Goal: Check status: Check status

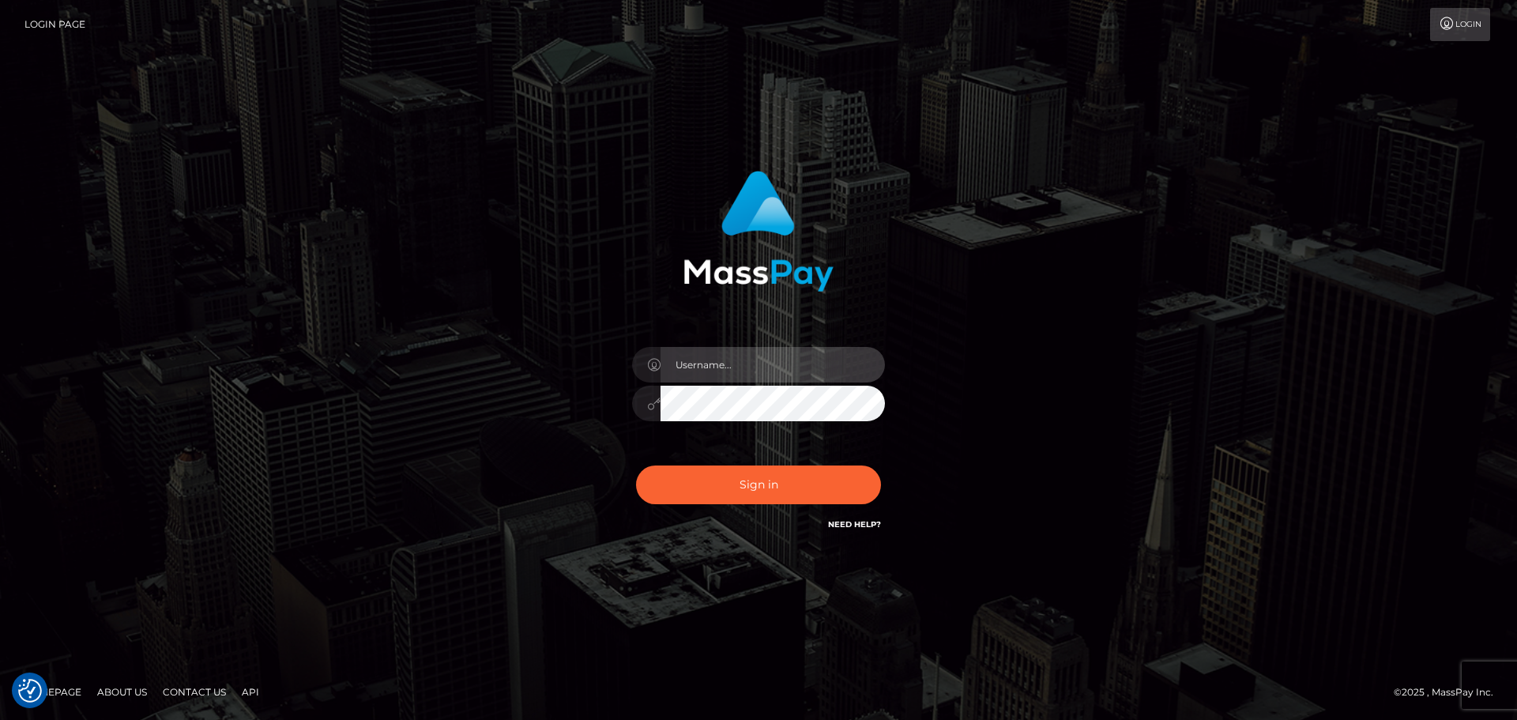
click at [765, 375] on input "text" at bounding box center [773, 365] width 224 height 36
type input "[PERSON_NAME]"
click at [760, 449] on div "[PERSON_NAME]" at bounding box center [758, 395] width 277 height 121
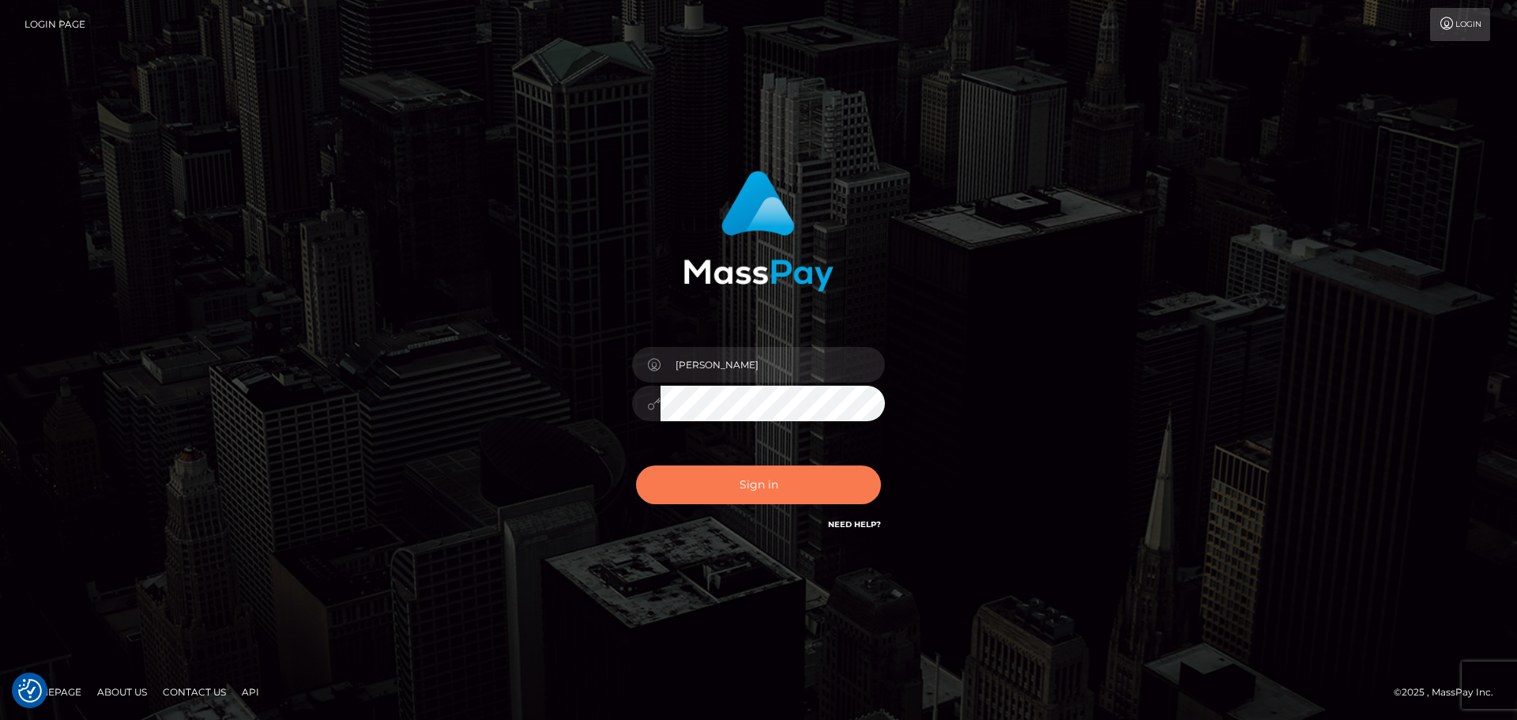
click at [731, 484] on button "Sign in" at bounding box center [758, 484] width 245 height 39
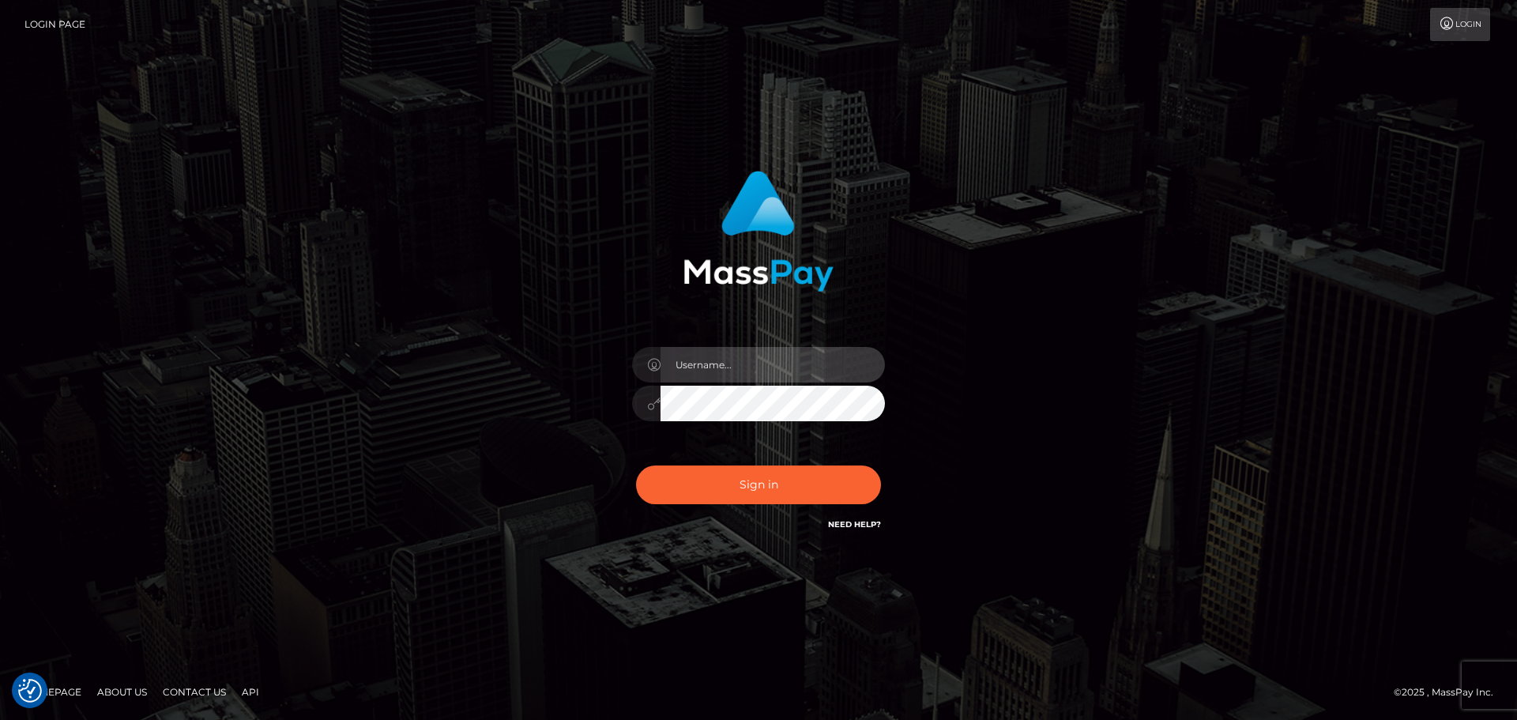
click at [748, 378] on input "text" at bounding box center [773, 365] width 224 height 36
type input "[PERSON_NAME]"
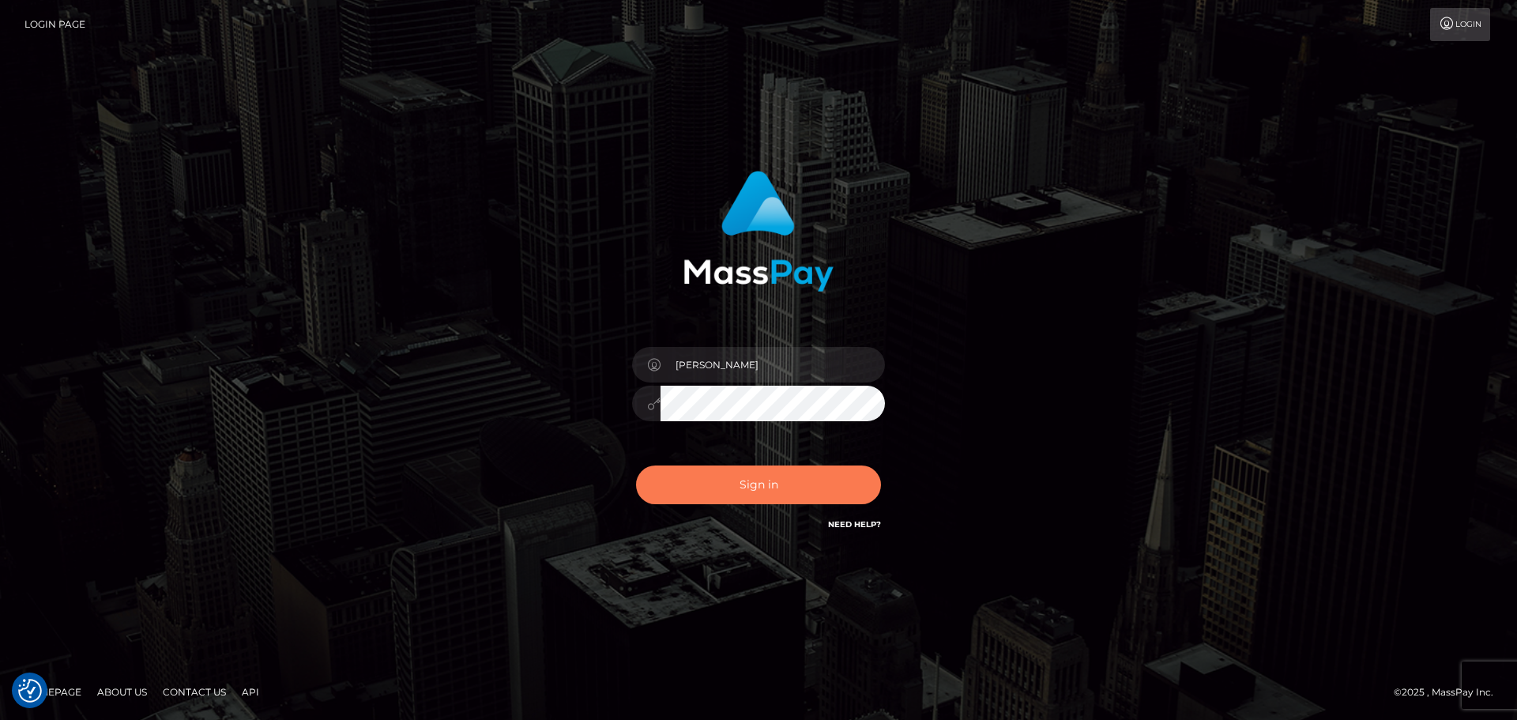
click at [771, 486] on button "Sign in" at bounding box center [758, 484] width 245 height 39
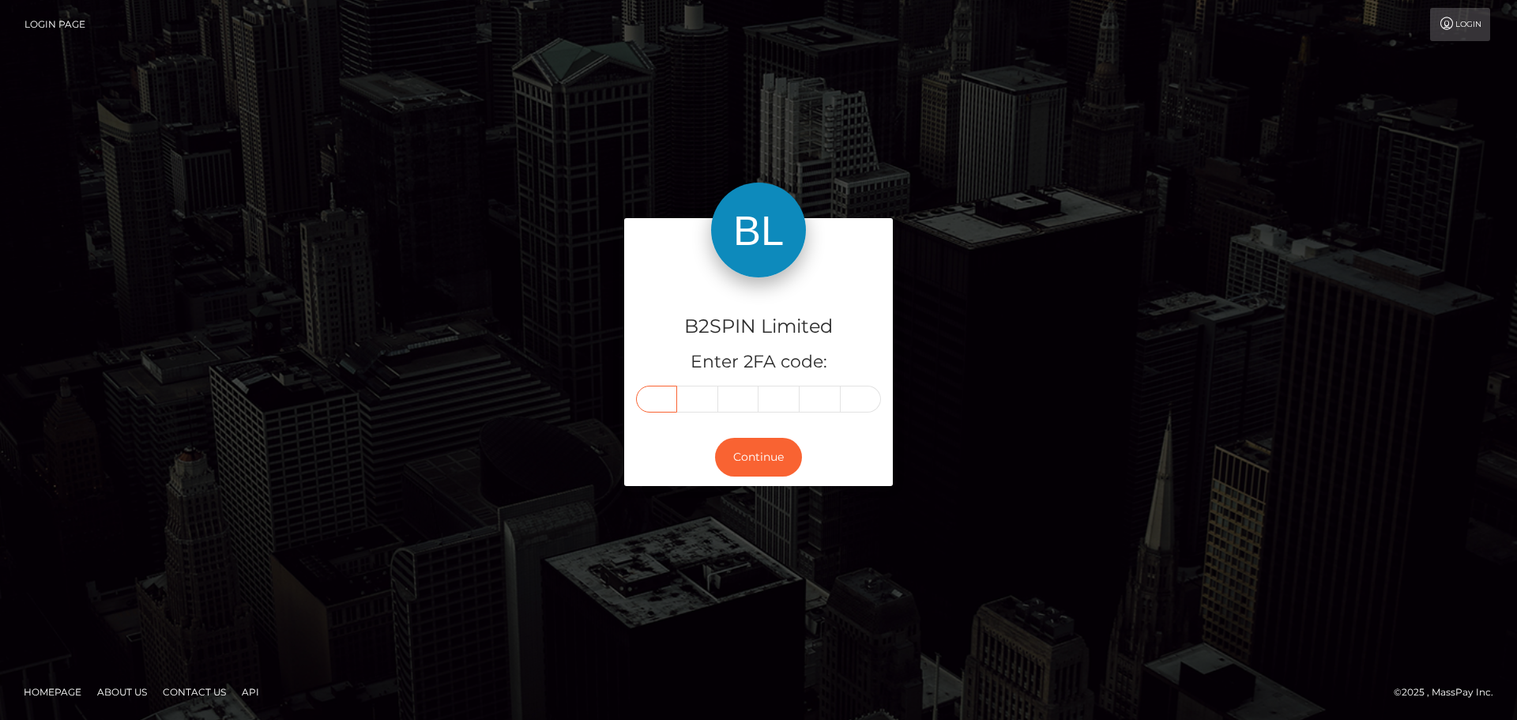
paste input "5"
type input "5"
type input "3"
type input "9"
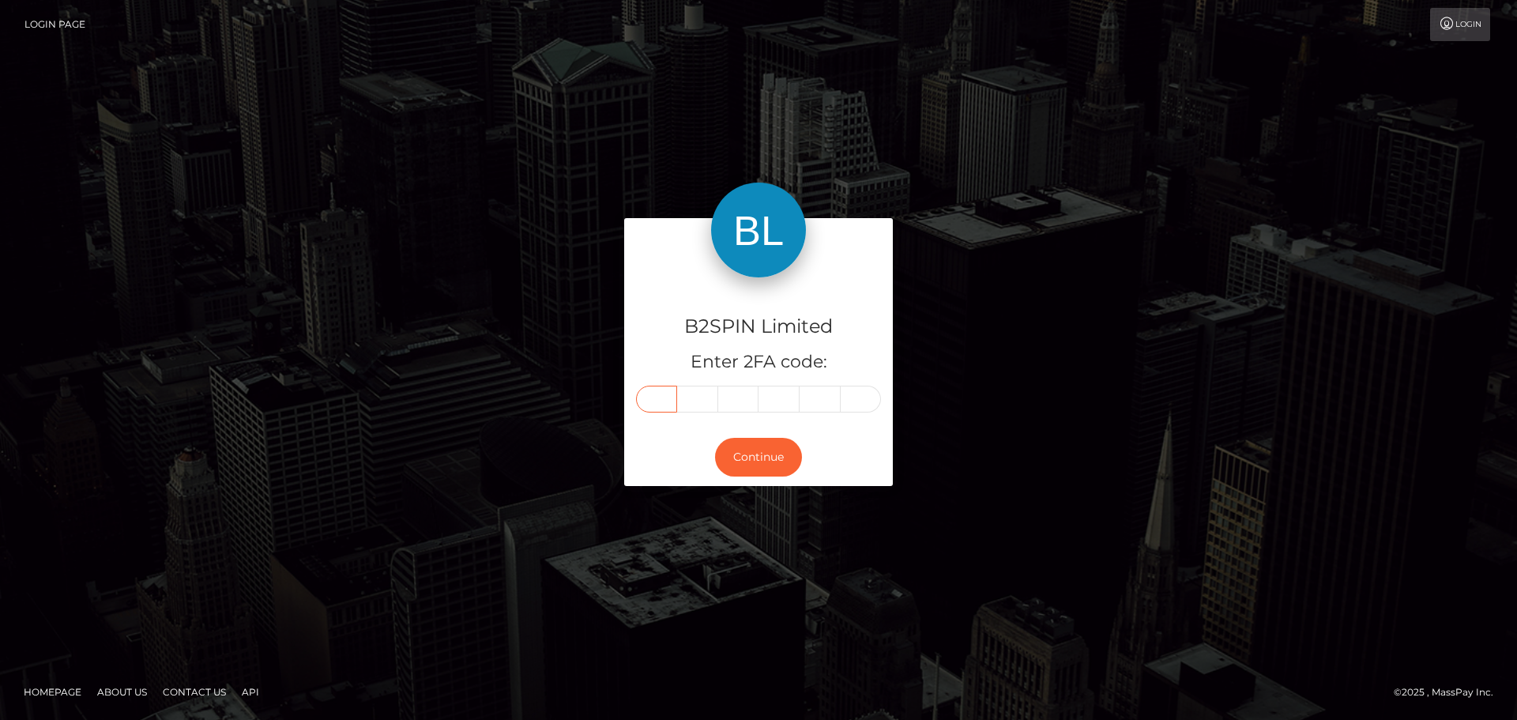
type input "7"
type input "9"
click at [769, 463] on button "Continue" at bounding box center [758, 457] width 87 height 39
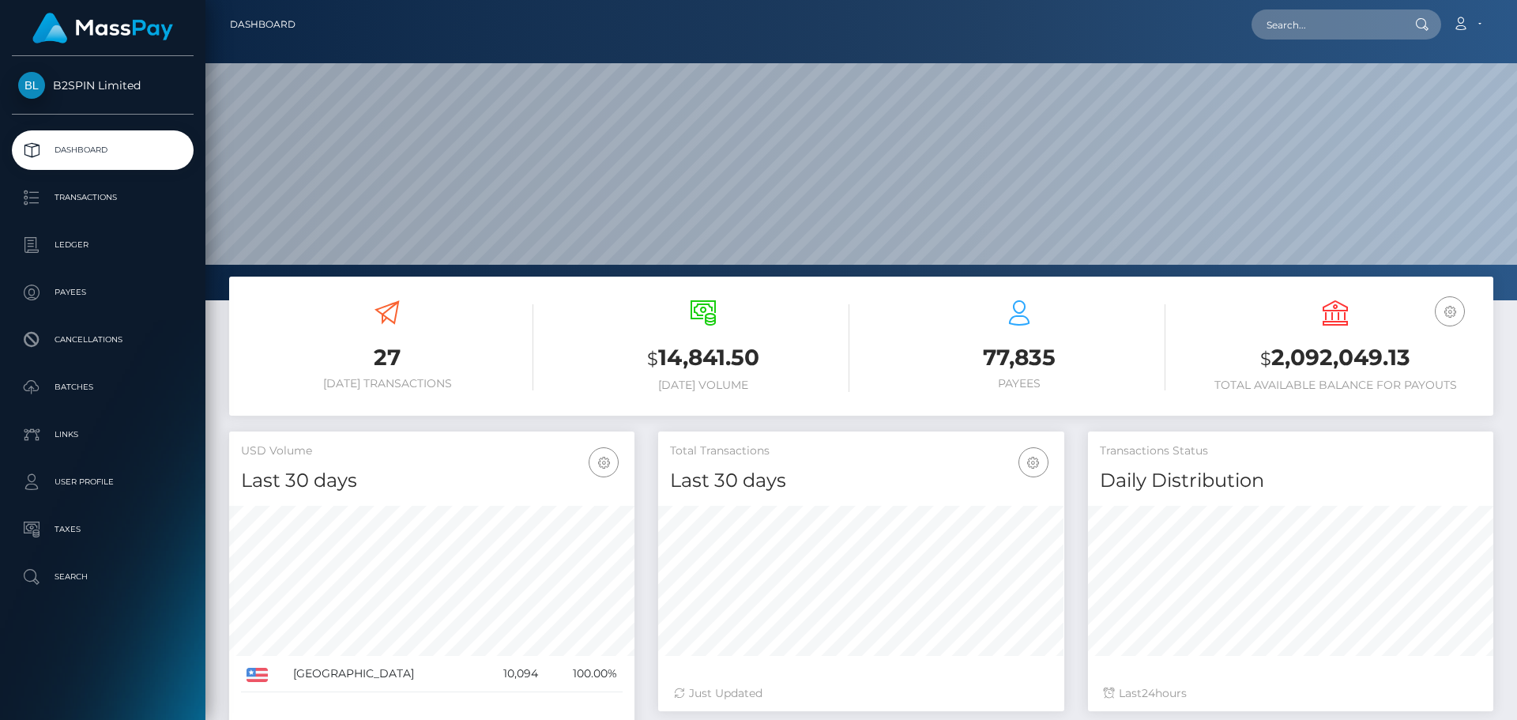
scroll to position [281, 406]
click at [1316, 28] on input "text" at bounding box center [1326, 24] width 149 height 30
paste input "3325366"
drag, startPoint x: 1385, startPoint y: 33, endPoint x: 1374, endPoint y: 31, distance: 11.3
click at [1382, 32] on input "3325366" at bounding box center [1326, 24] width 149 height 30
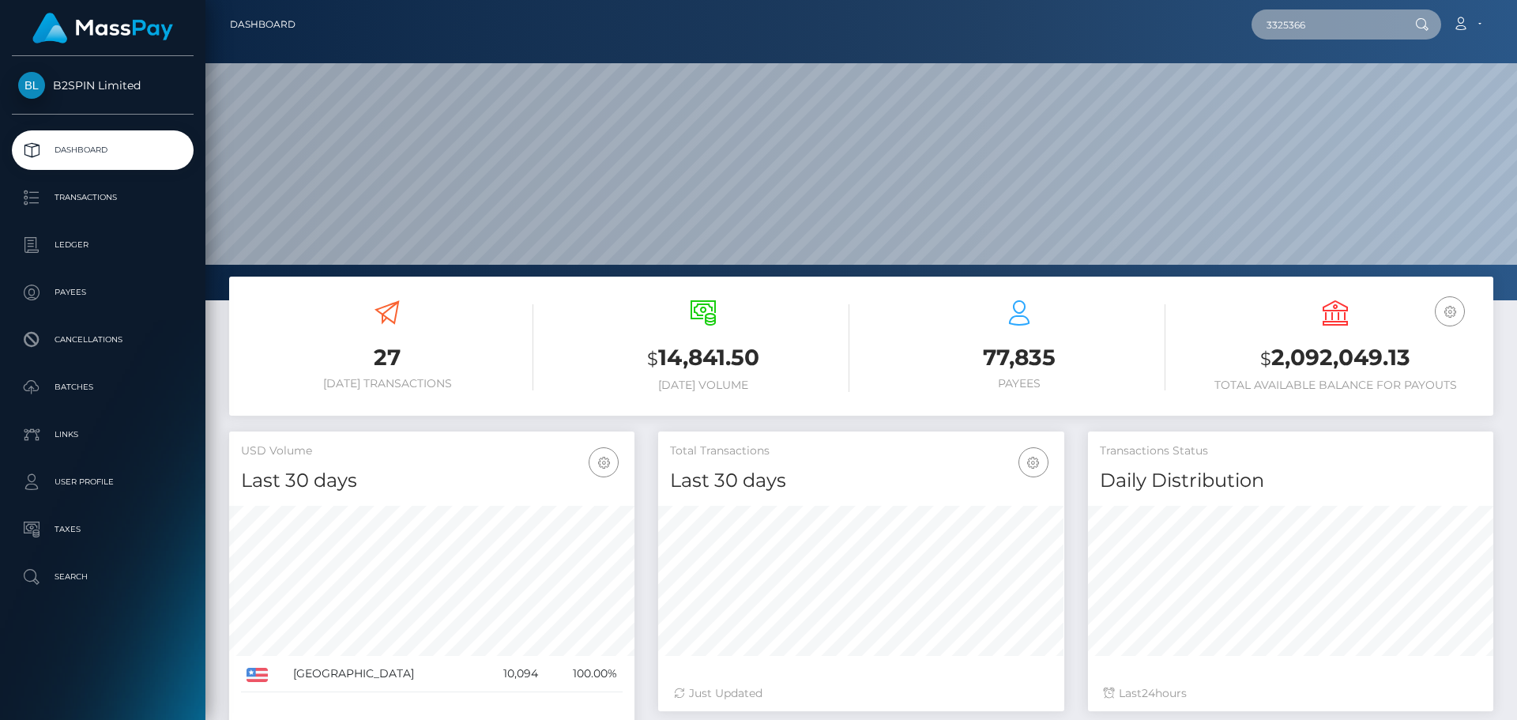
paste input "2049424509"
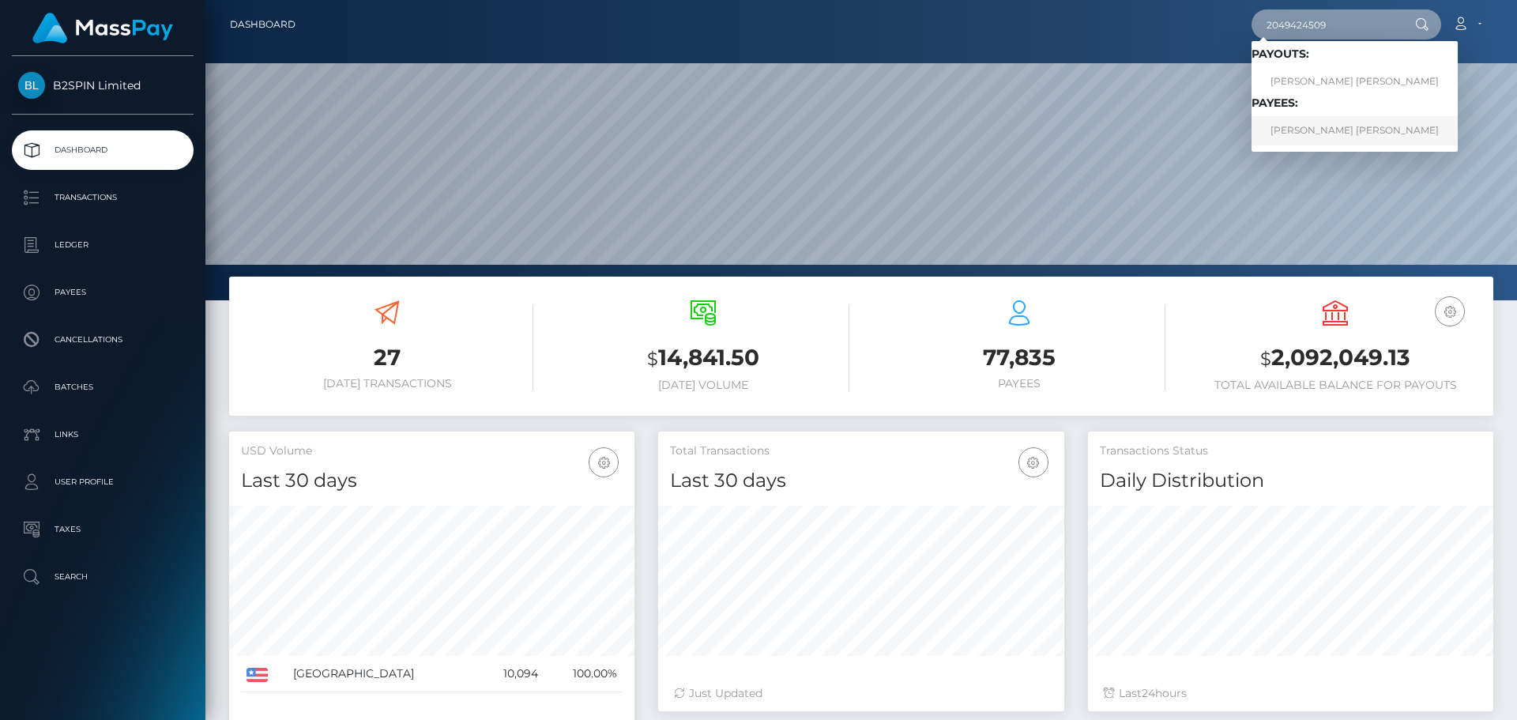
type input "2049424509"
click at [1310, 120] on link "MONICA DIANE NELSON" at bounding box center [1355, 130] width 206 height 29
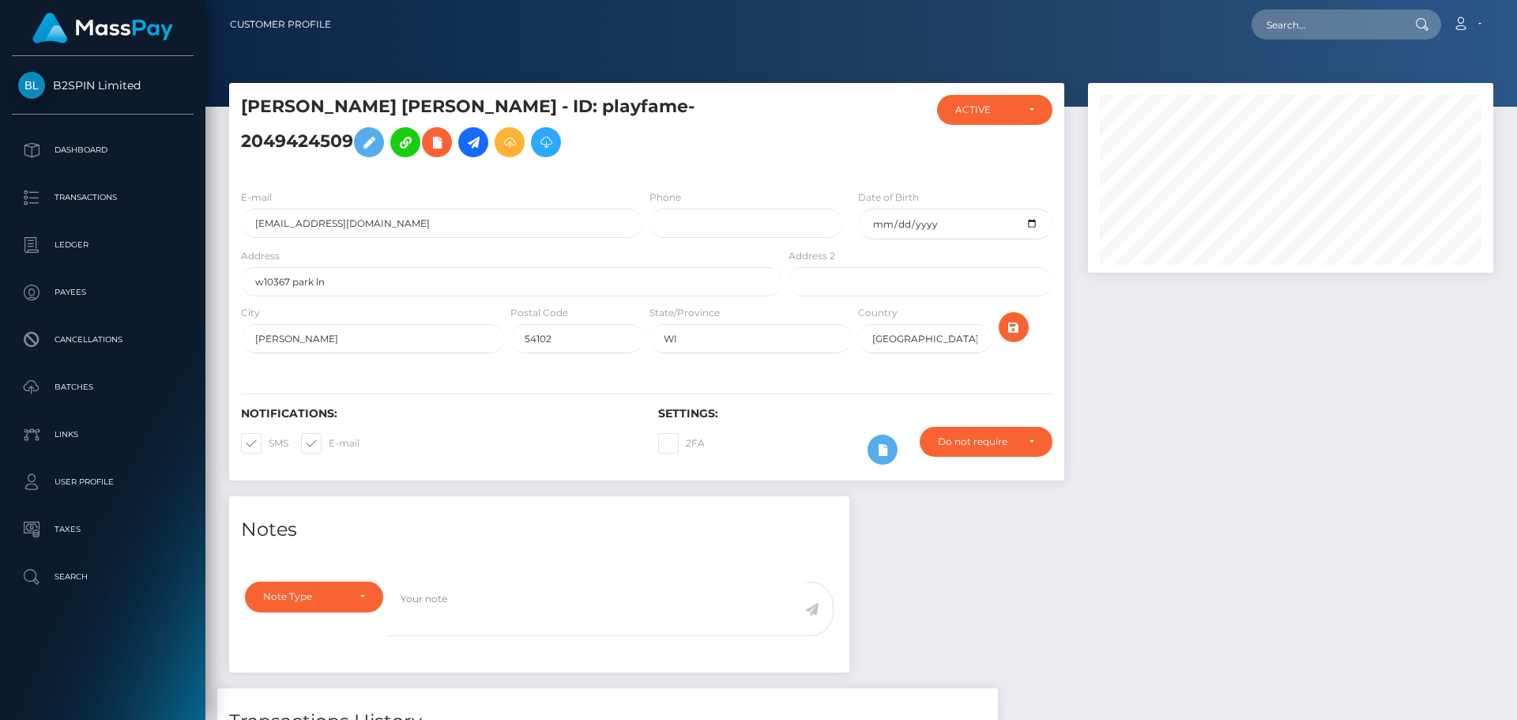
scroll to position [190, 406]
click at [1118, 495] on div at bounding box center [1290, 289] width 429 height 413
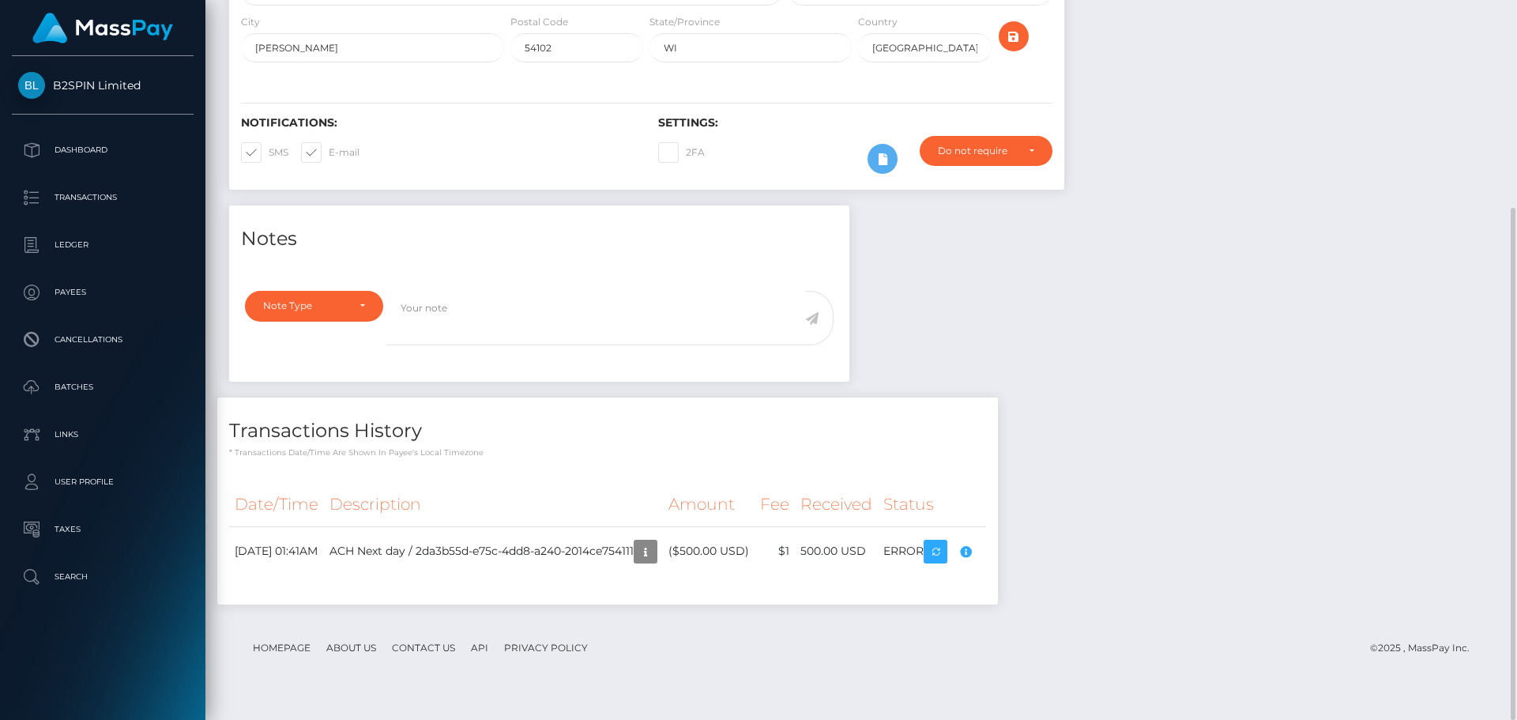
scroll to position [0, 0]
